Goal: Register for event/course

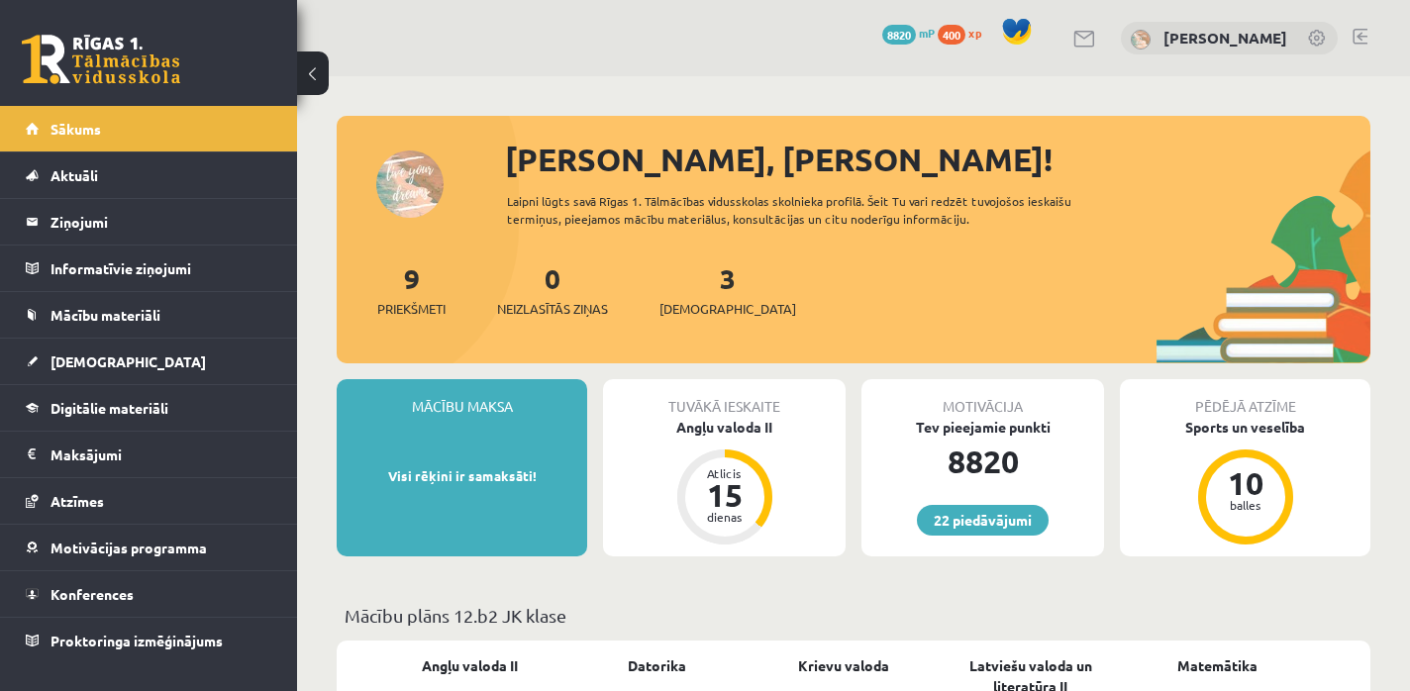
scroll to position [64, 0]
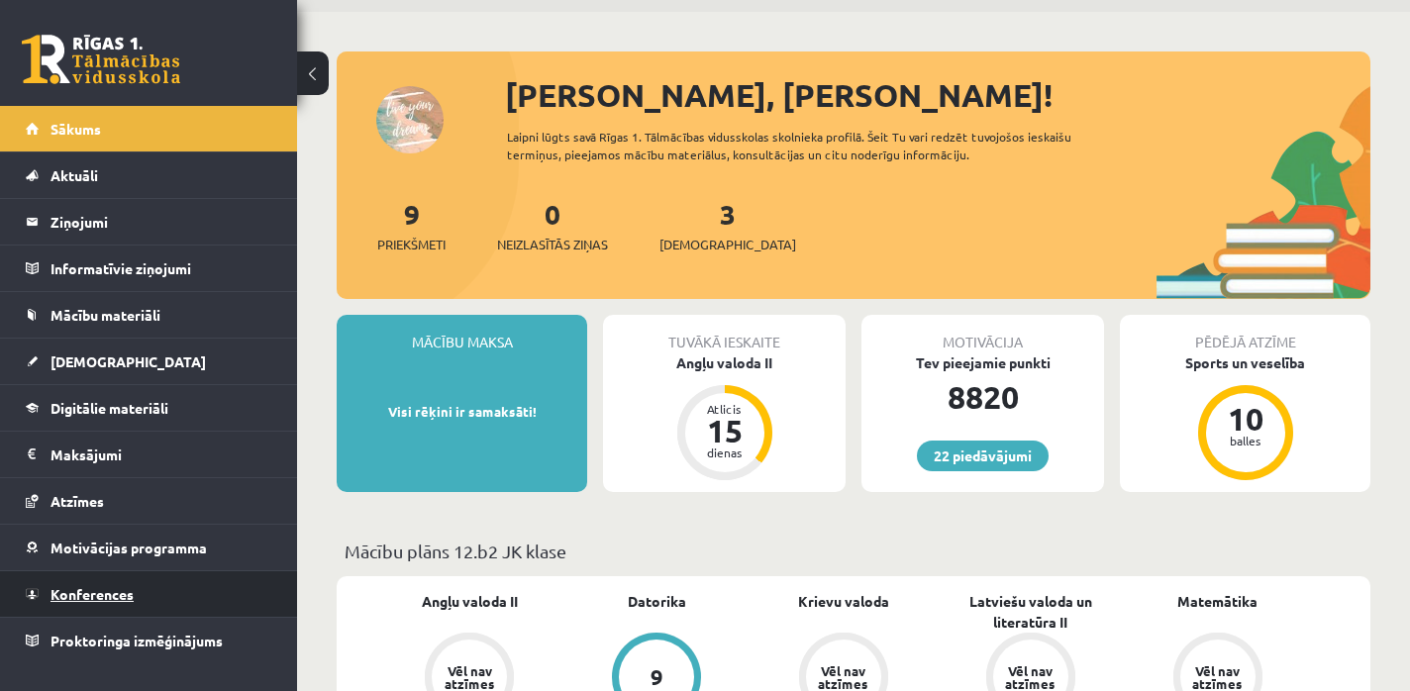
click at [107, 585] on link "Konferences" at bounding box center [149, 594] width 247 height 46
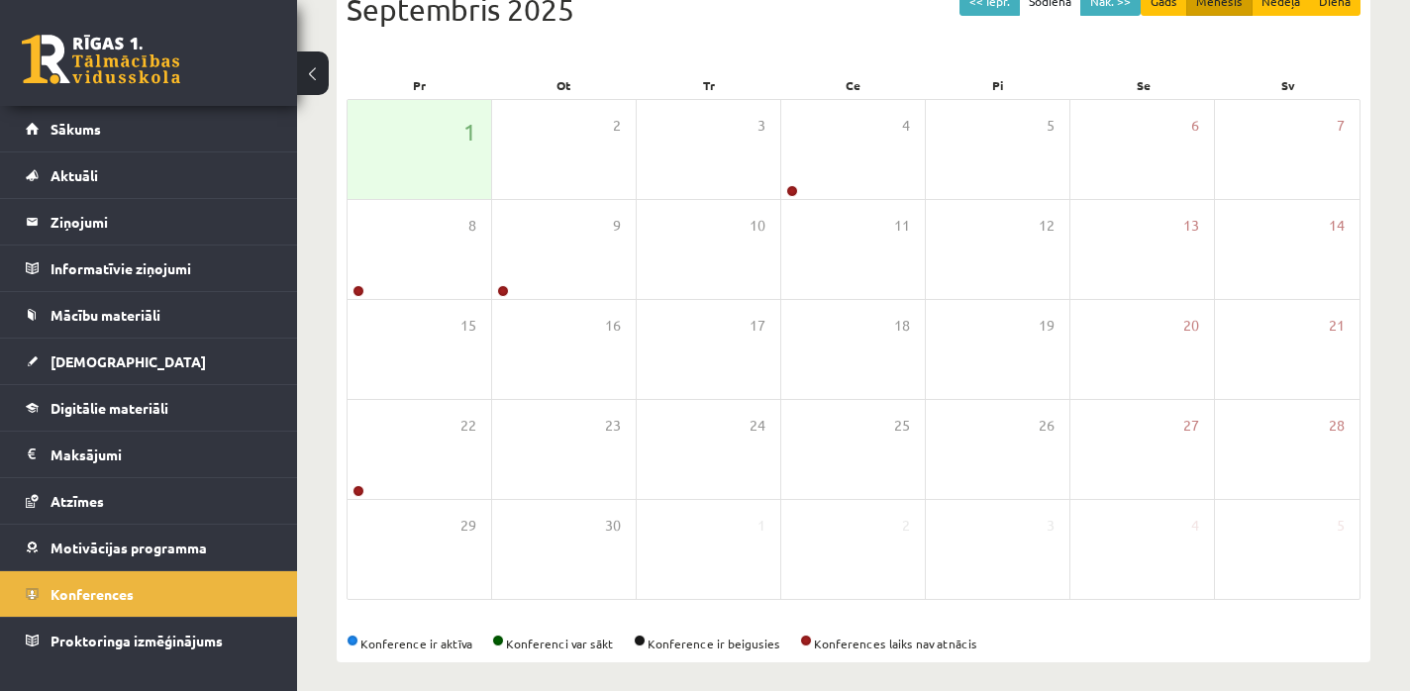
scroll to position [183, 0]
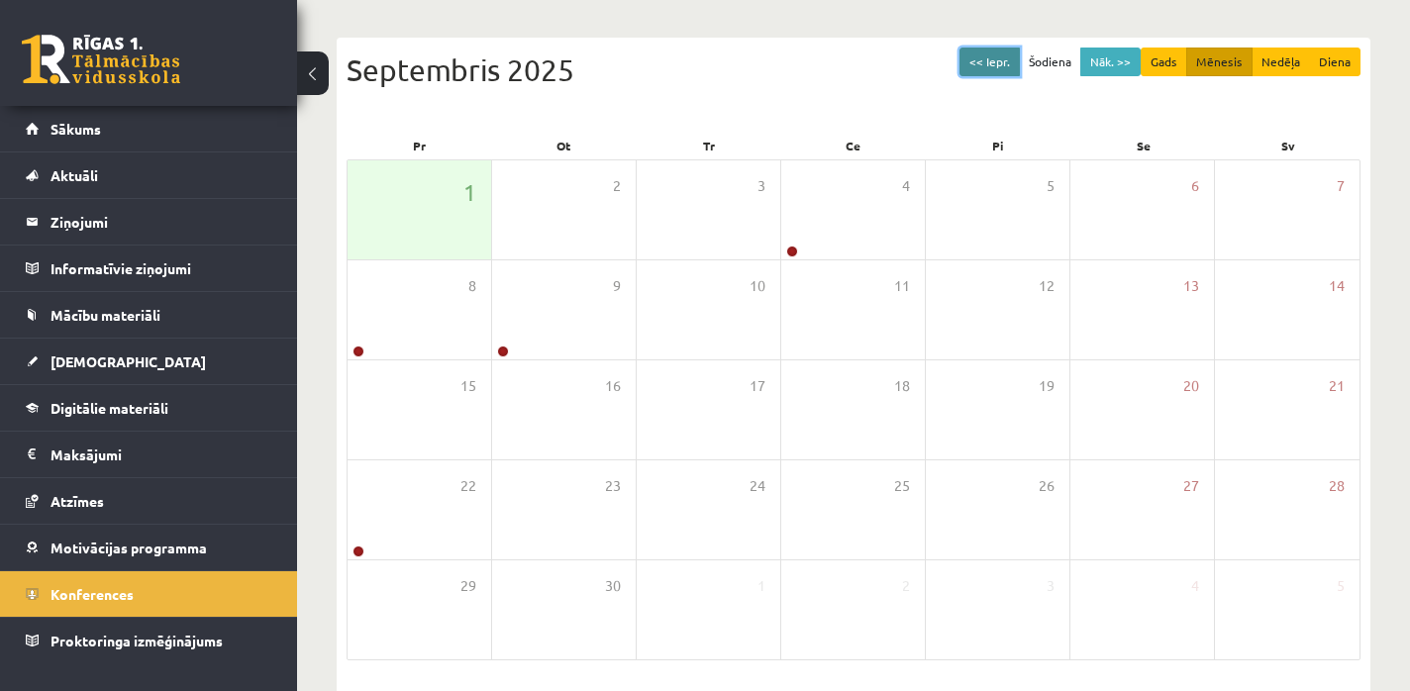
click at [1004, 55] on button "<< Iepr." at bounding box center [989, 62] width 60 height 29
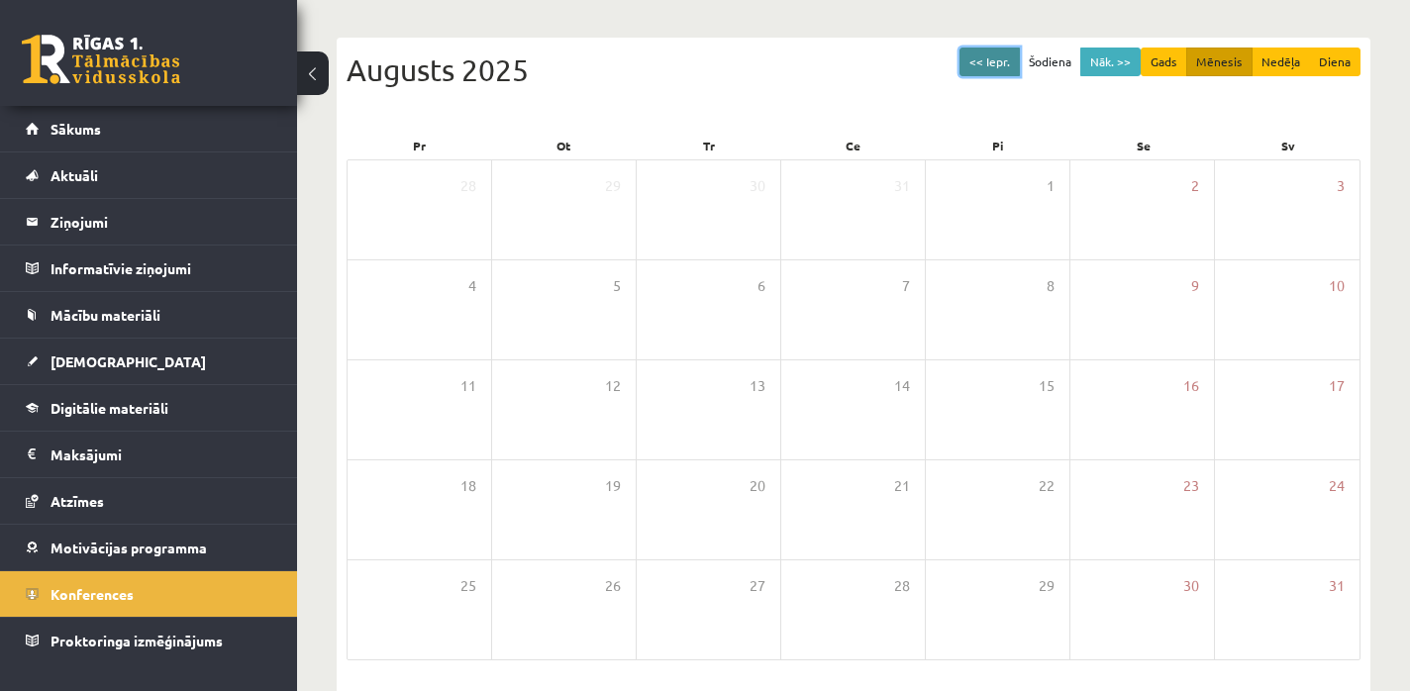
click at [1004, 55] on button "<< Iepr." at bounding box center [989, 62] width 60 height 29
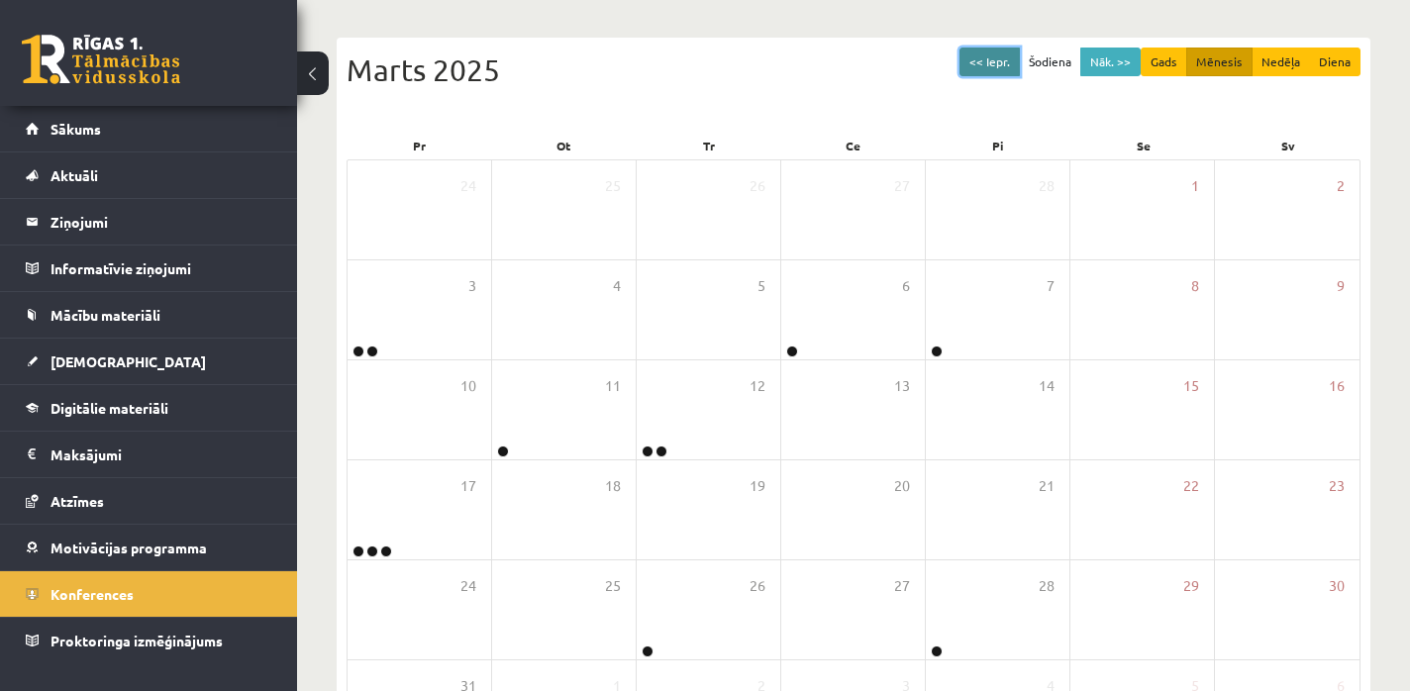
click at [1004, 55] on button "<< Iepr." at bounding box center [989, 62] width 60 height 29
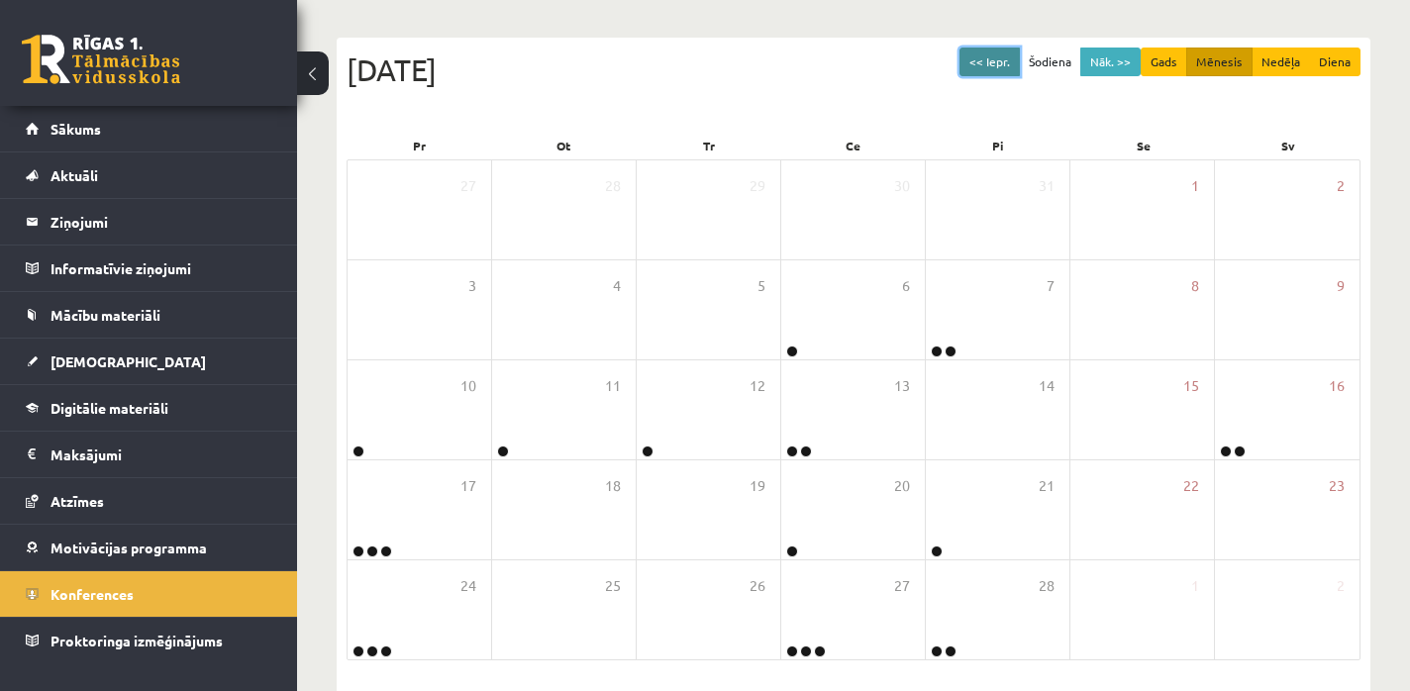
click at [1004, 55] on button "<< Iepr." at bounding box center [989, 62] width 60 height 29
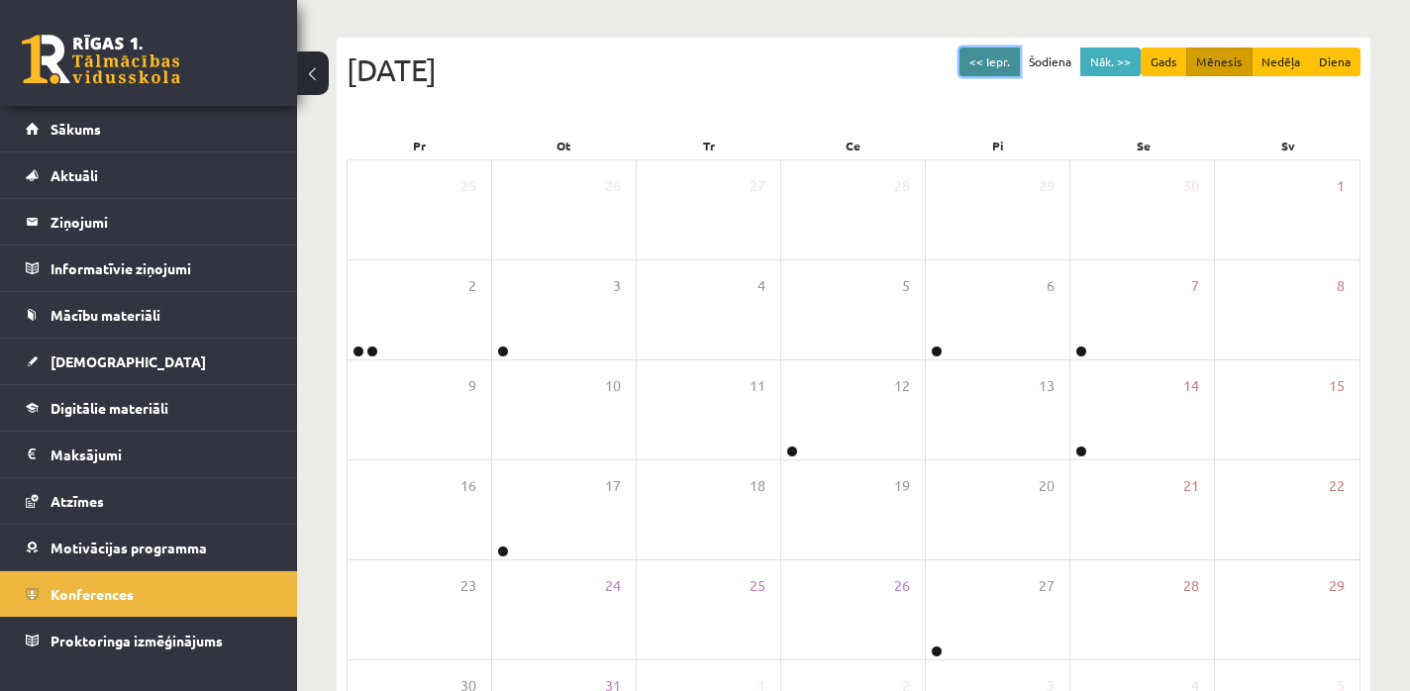
click at [1004, 55] on button "<< Iepr." at bounding box center [989, 62] width 60 height 29
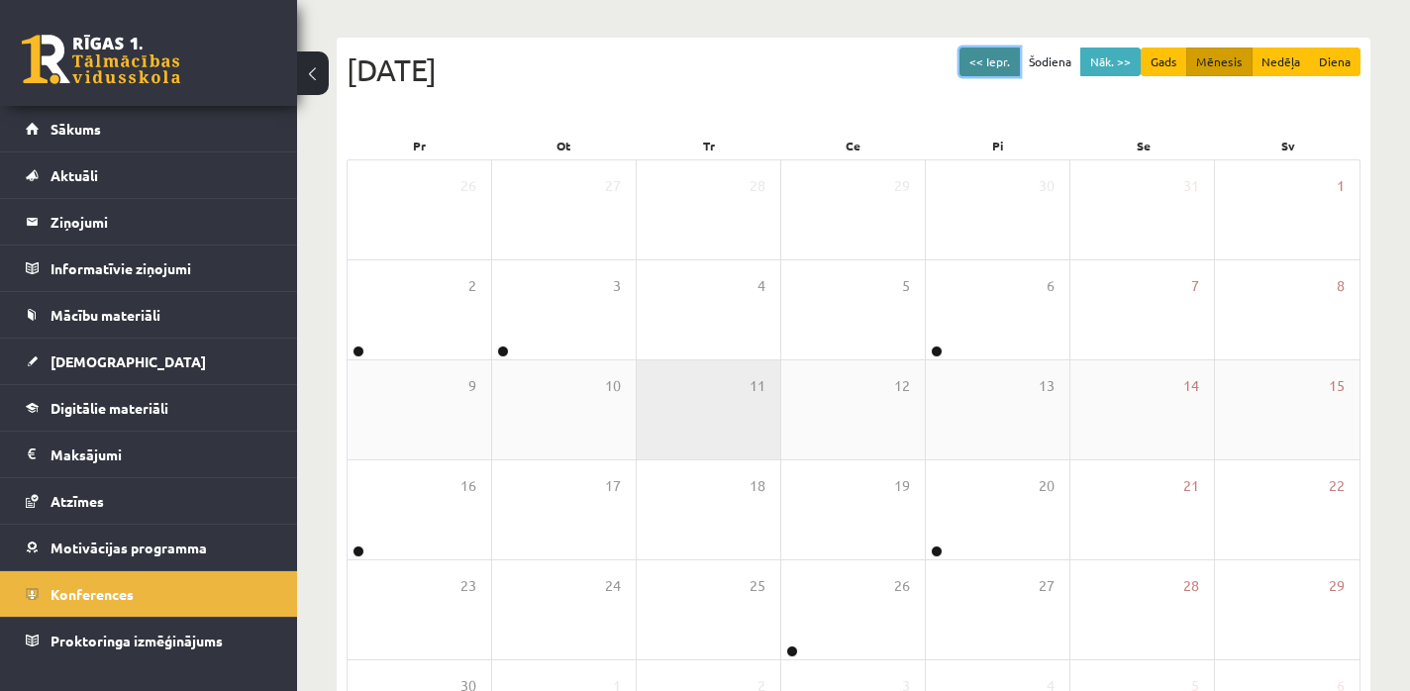
scroll to position [313, 0]
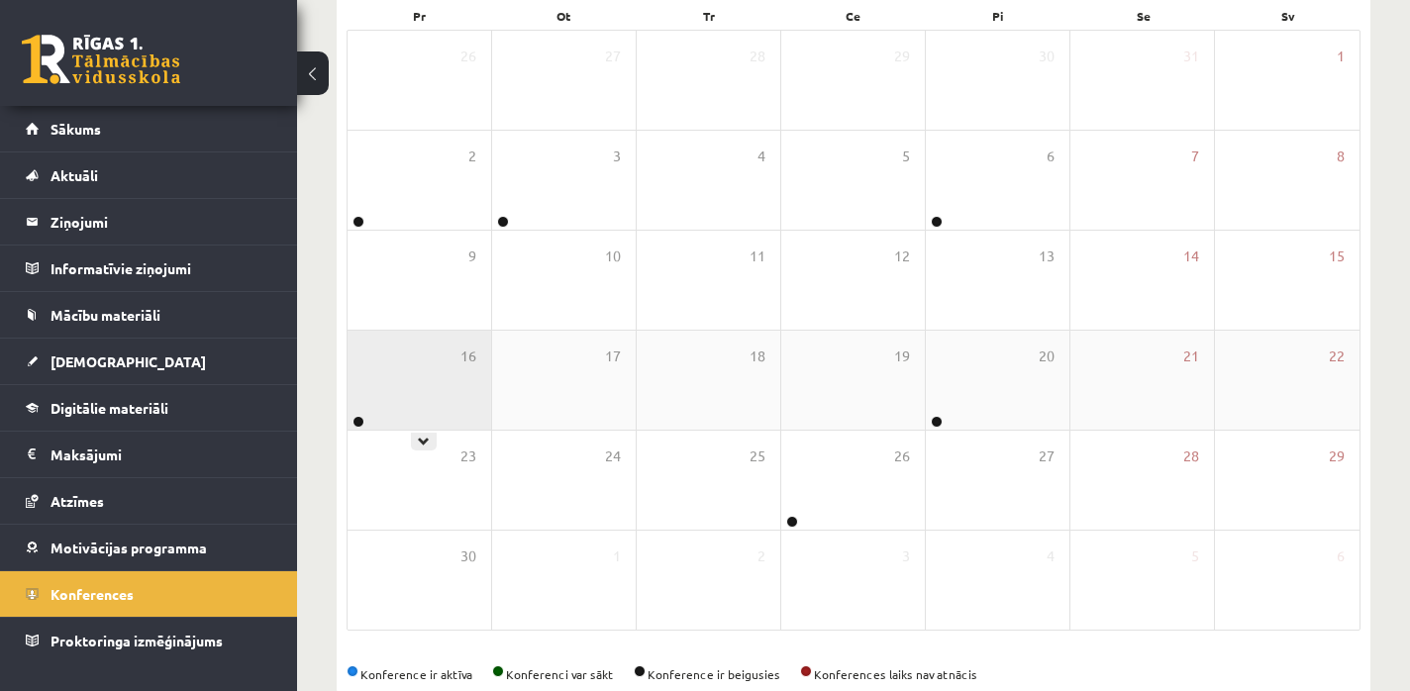
click at [412, 414] on div "16" at bounding box center [420, 380] width 144 height 99
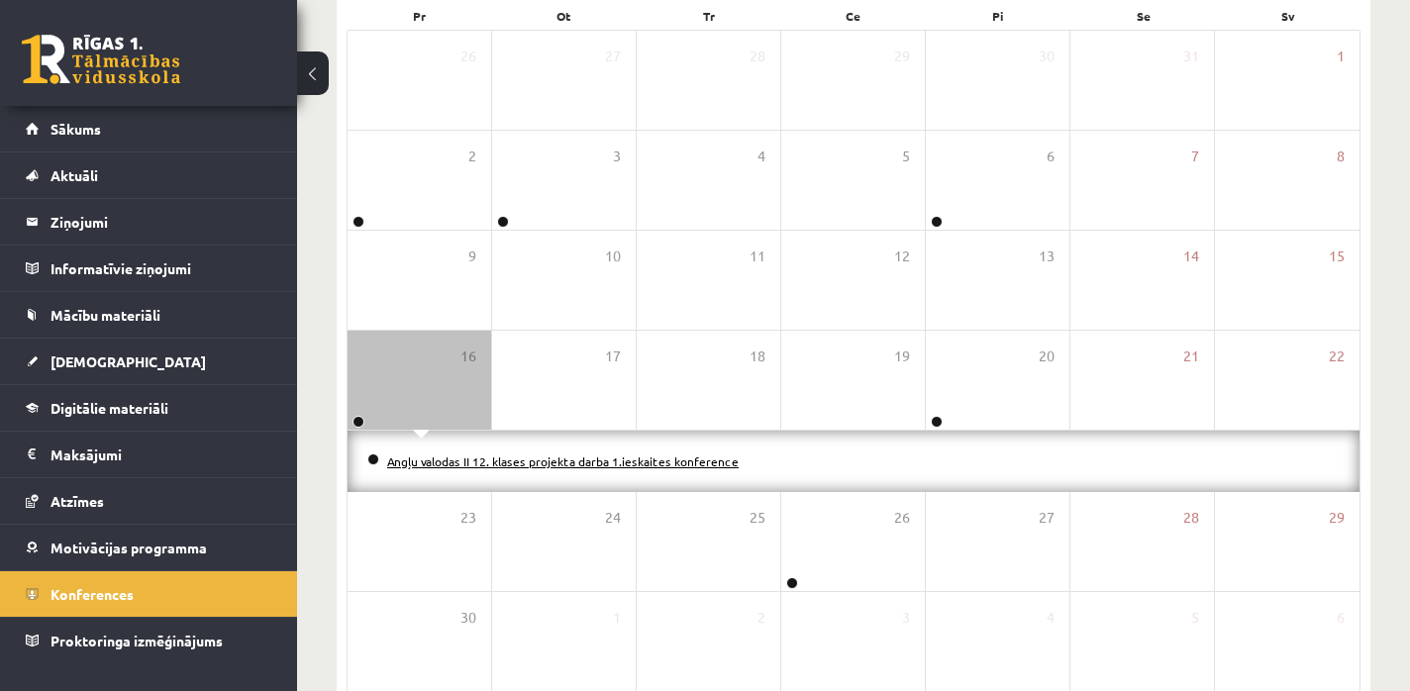
click at [461, 456] on link "Angļu valodas II 12. klases projekta darba 1.ieskaites konference" at bounding box center [562, 461] width 351 height 16
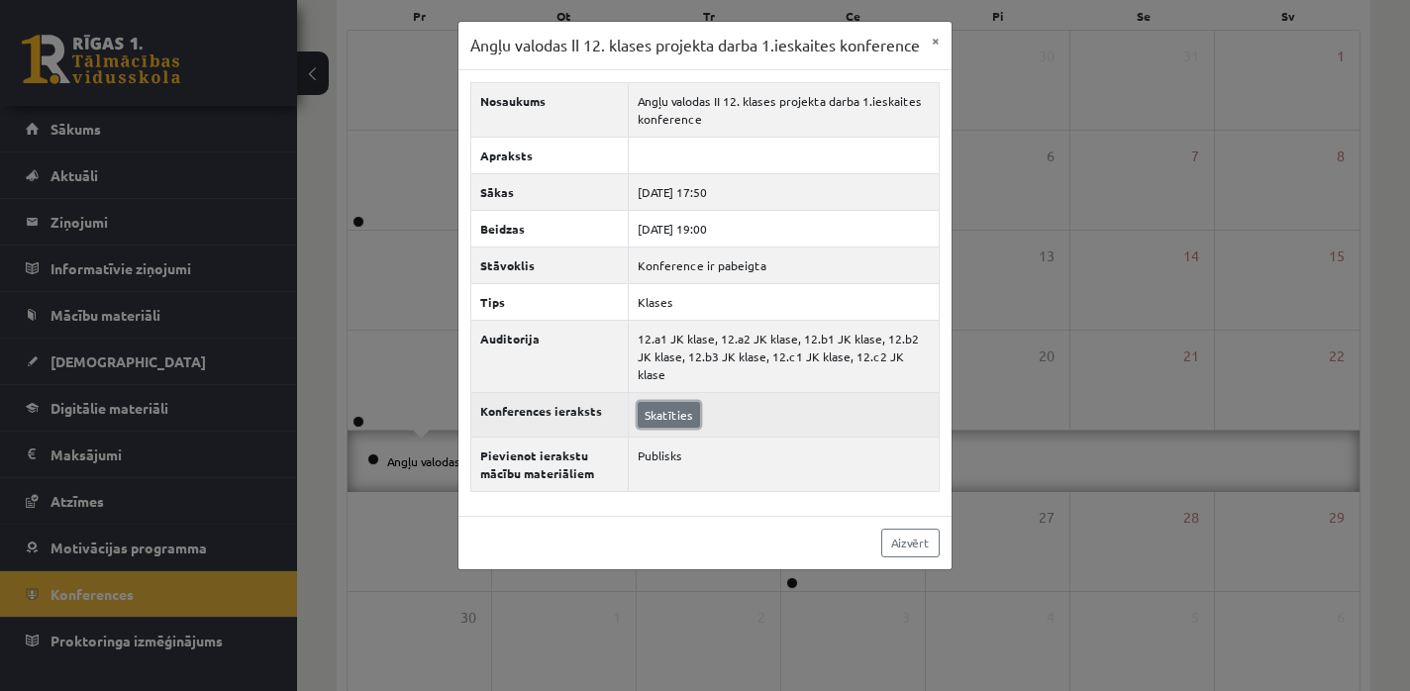
click at [670, 423] on link "Skatīties" at bounding box center [669, 415] width 62 height 26
